Goal: Obtain resource: Download file/media

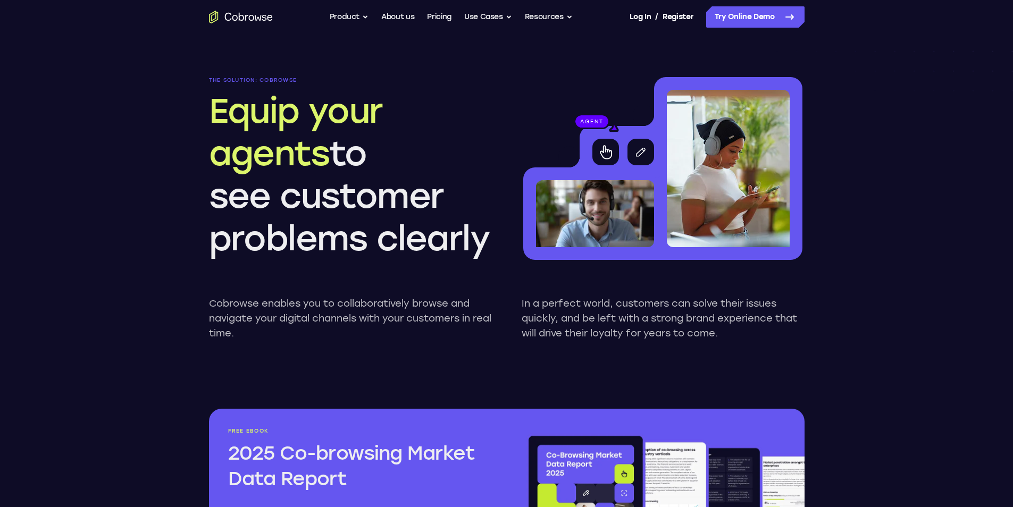
scroll to position [1064, 0]
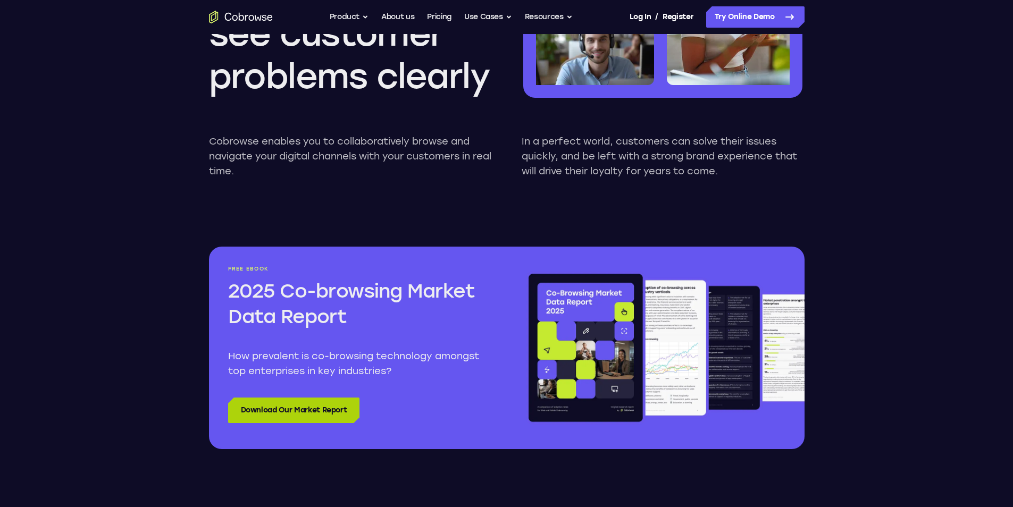
click at [280, 406] on link "Download Our Market Report" at bounding box center [294, 411] width 132 height 26
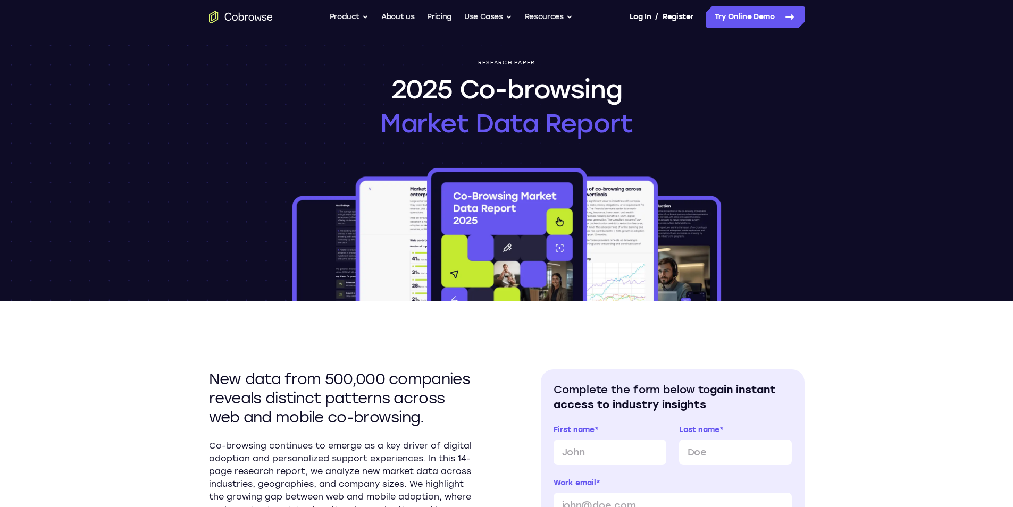
click at [562, 102] on h1 "2025 Co-browsing Market Data Report" at bounding box center [506, 106] width 253 height 68
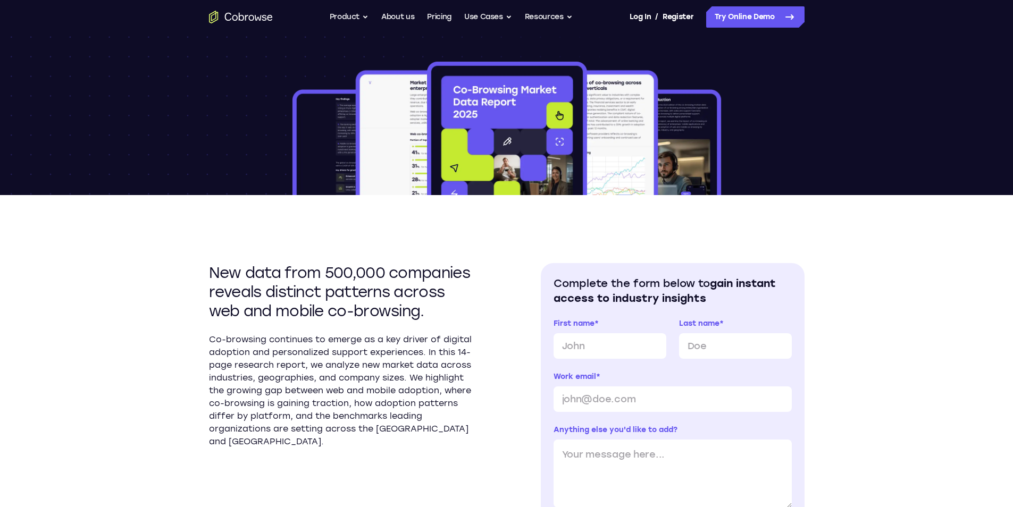
click at [441, 142] on img at bounding box center [506, 128] width 433 height 136
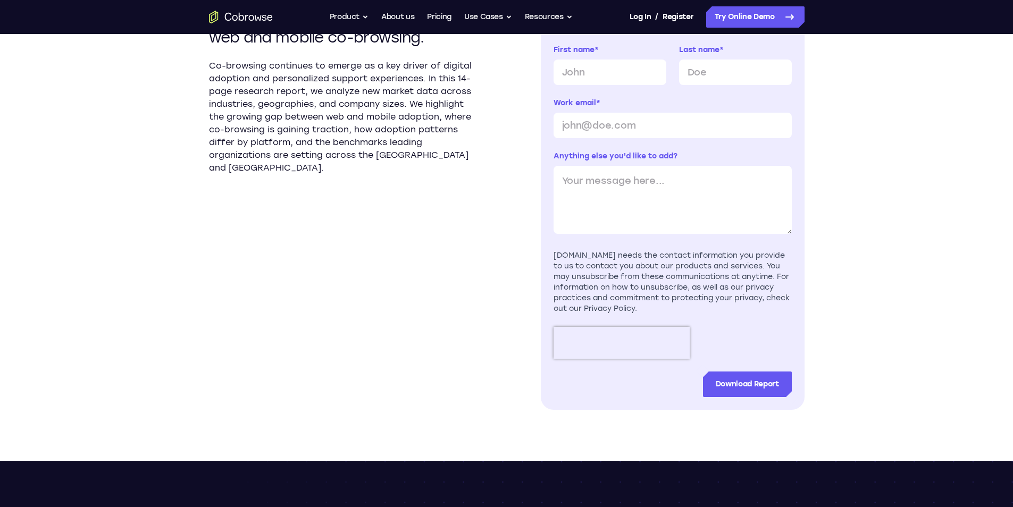
scroll to position [425, 0]
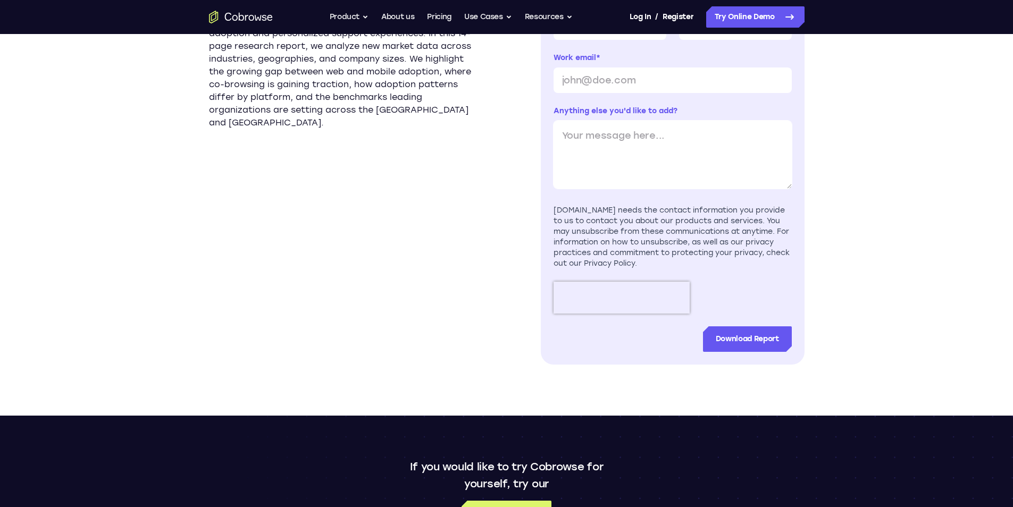
click at [591, 122] on textarea "Anything else you'd like to add?" at bounding box center [673, 155] width 238 height 68
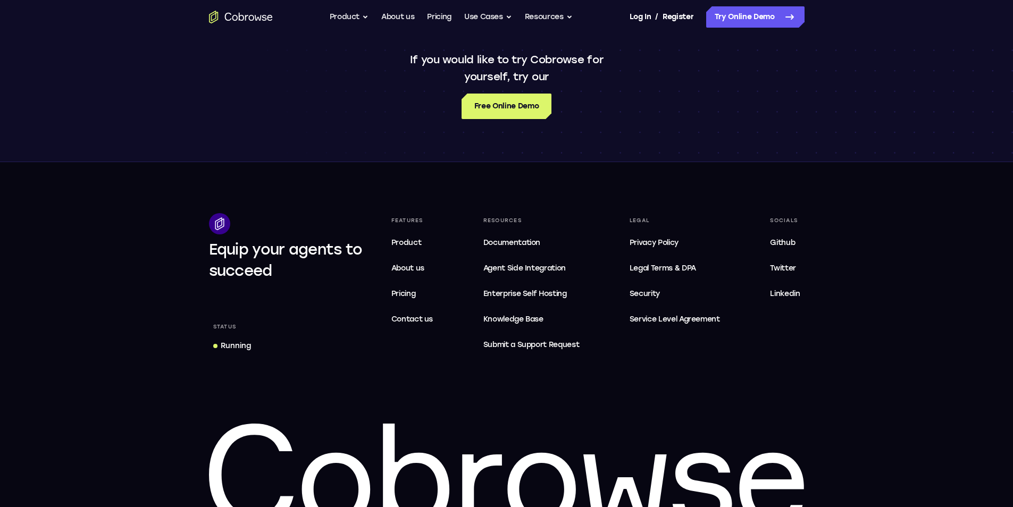
scroll to position [851, 0]
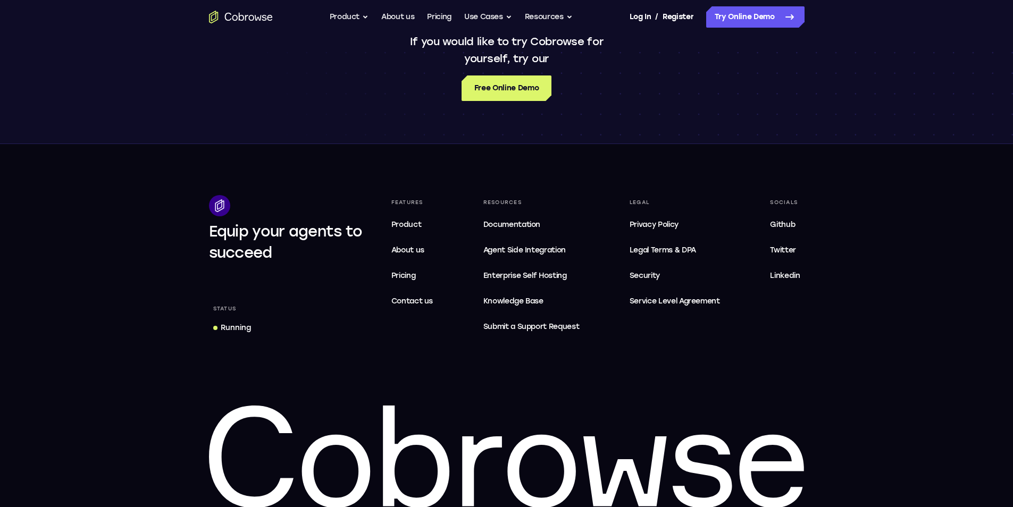
click at [406, 146] on footer "Equip your agents to succeed Status Running Features Product About us Pricing C…" at bounding box center [506, 352] width 1013 height 416
click at [604, 179] on footer "Equip your agents to succeed Status Running Features Product About us Pricing C…" at bounding box center [506, 352] width 1013 height 416
click at [620, 182] on footer "Equip your agents to succeed Status Running Features Product About us Pricing C…" at bounding box center [506, 352] width 1013 height 416
click at [645, 304] on span "Service Level Agreement" at bounding box center [675, 301] width 90 height 13
